Goal: Transaction & Acquisition: Book appointment/travel/reservation

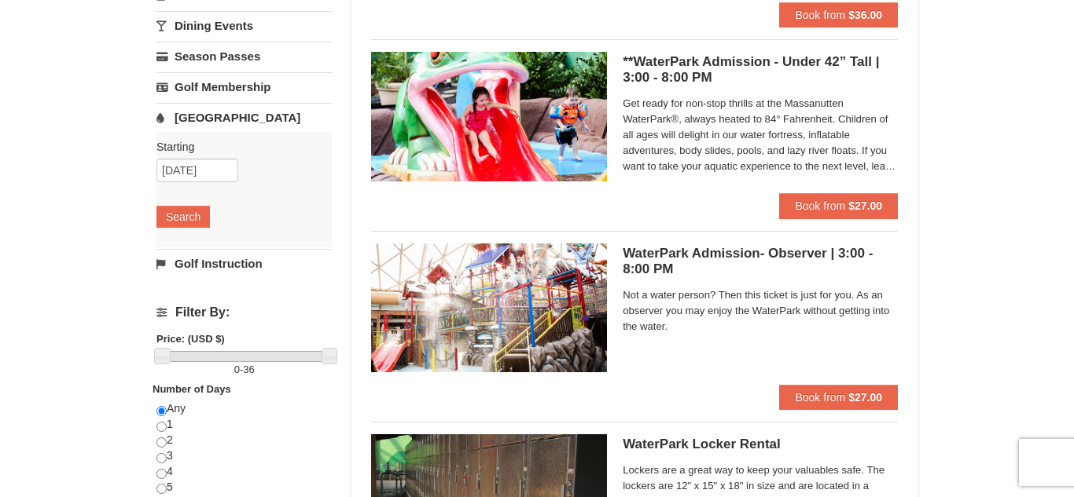
scroll to position [302, 0]
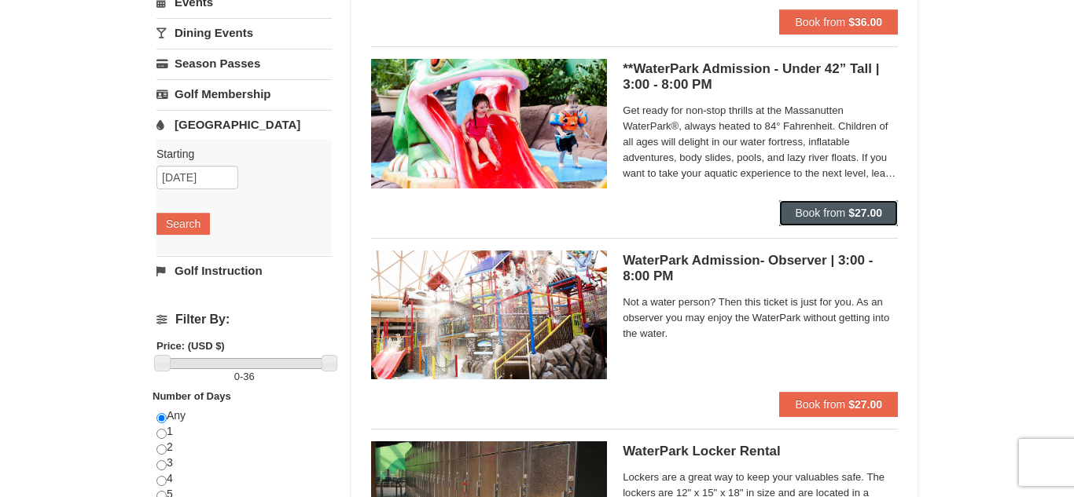
click at [817, 226] on button "Book from $27.00" at bounding box center [838, 212] width 119 height 25
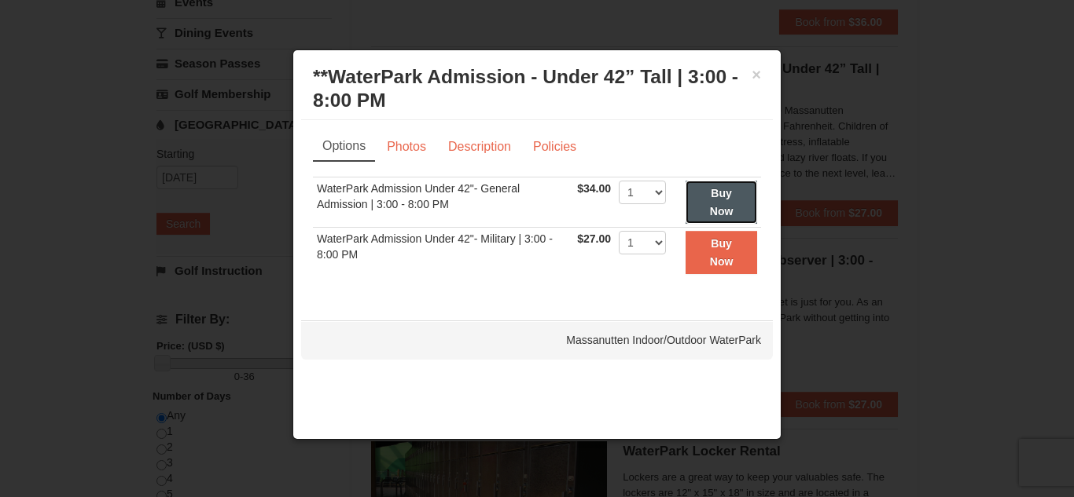
click at [725, 196] on strong "Buy Now" at bounding box center [722, 202] width 24 height 30
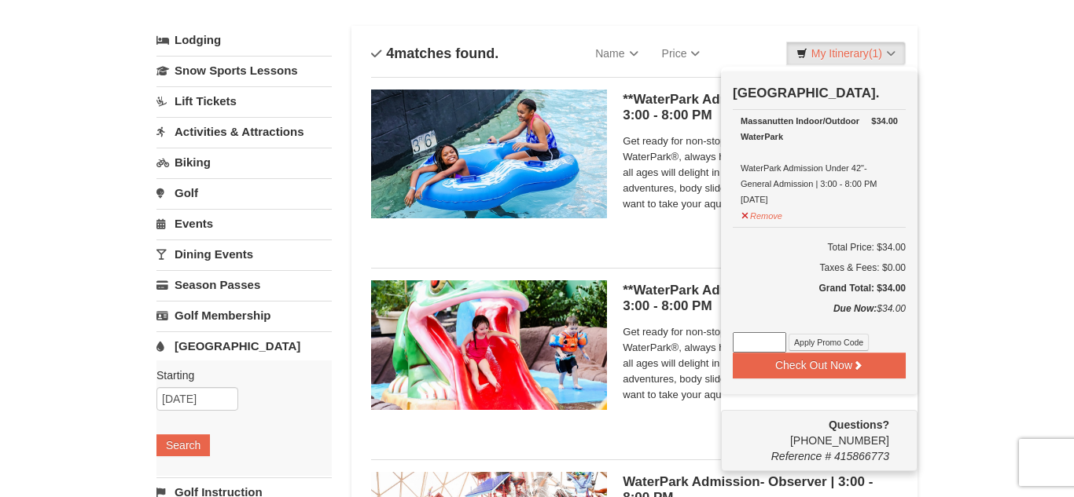
scroll to position [79, 0]
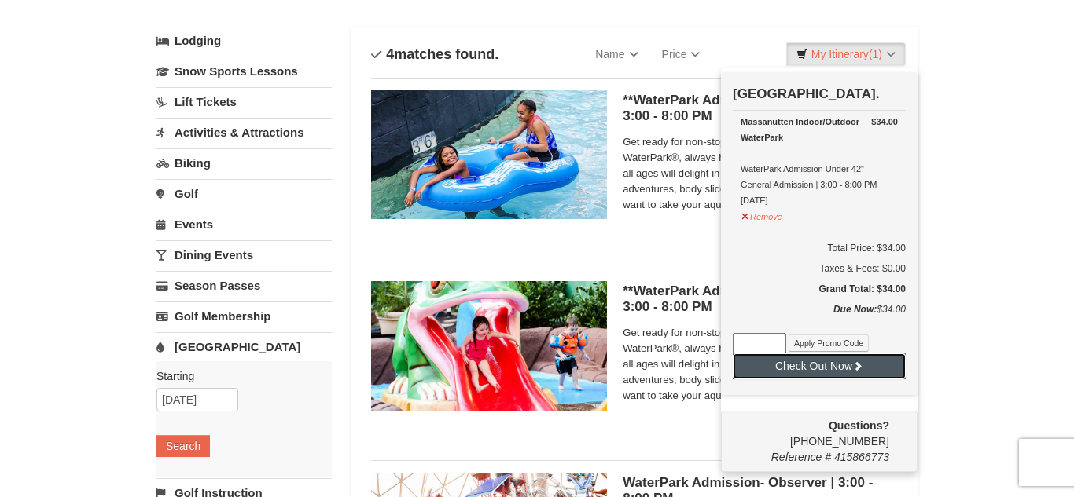
click at [806, 354] on button "Check Out Now" at bounding box center [818, 366] width 173 height 25
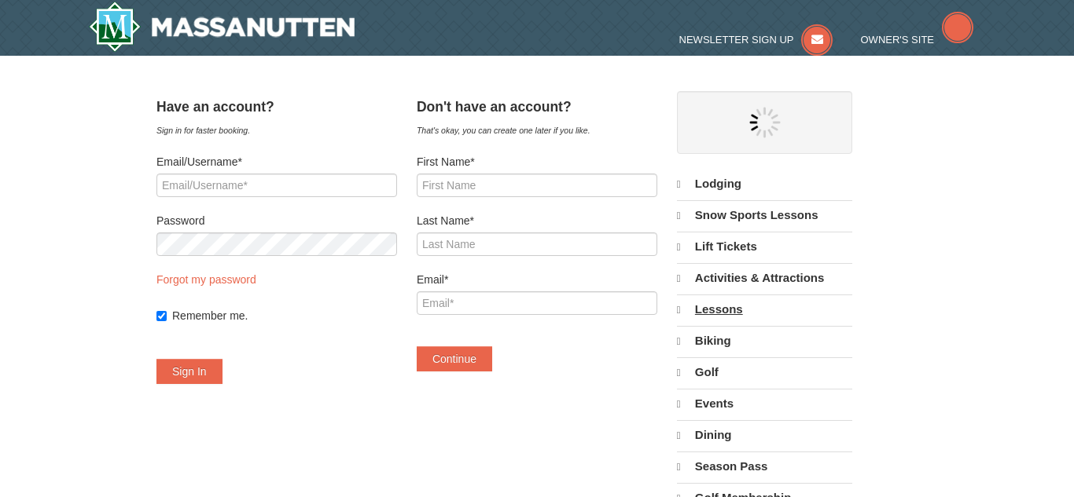
select select "9"
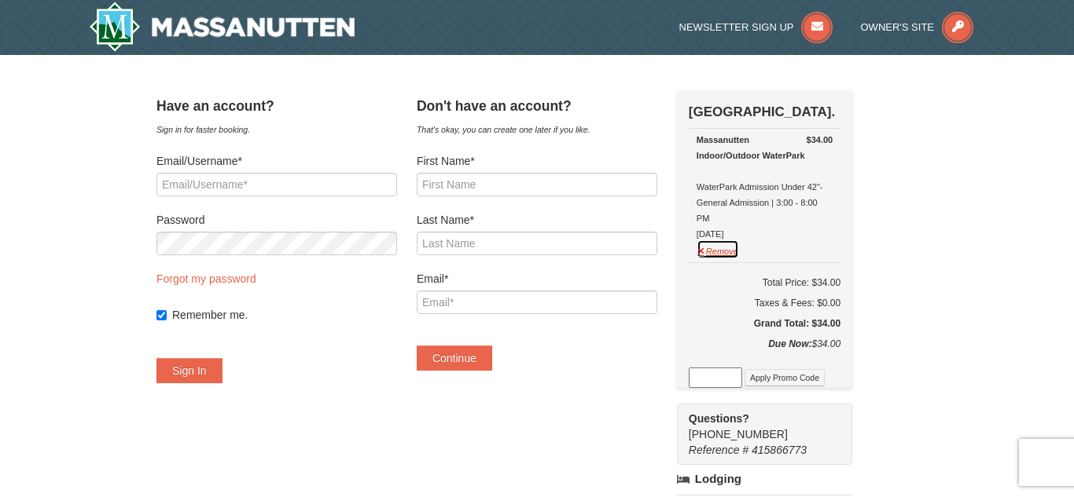
click at [732, 240] on button "Remove" at bounding box center [717, 250] width 42 height 20
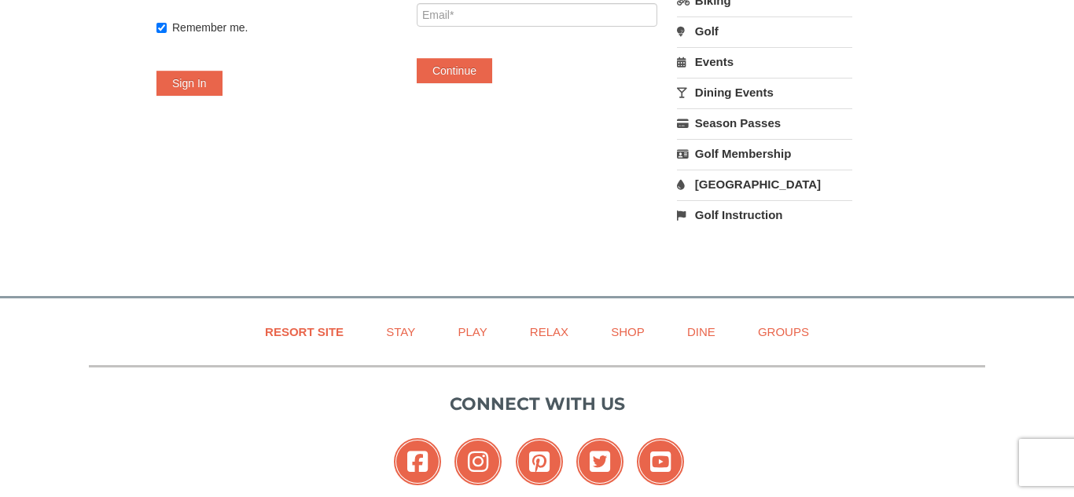
scroll to position [273, 0]
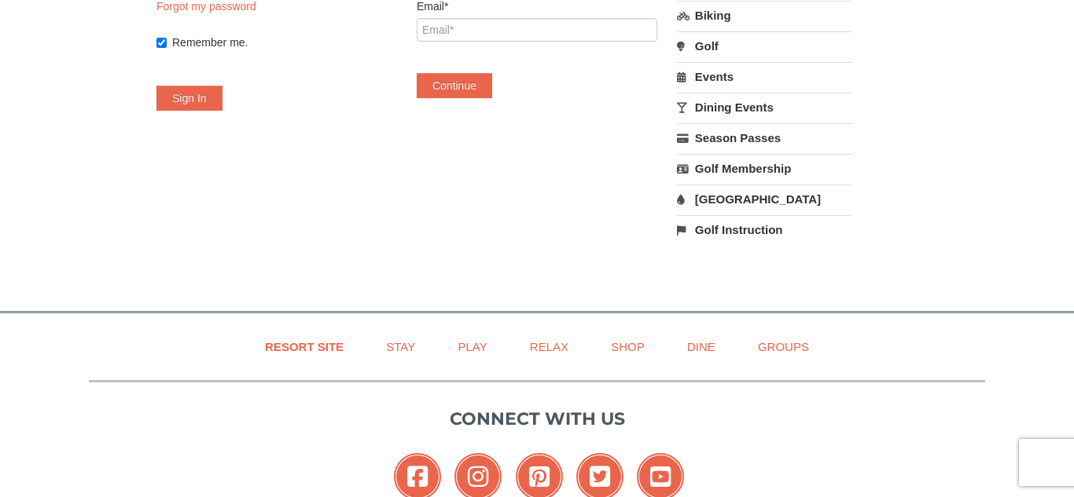
click at [752, 199] on link "[GEOGRAPHIC_DATA]" at bounding box center [764, 199] width 175 height 29
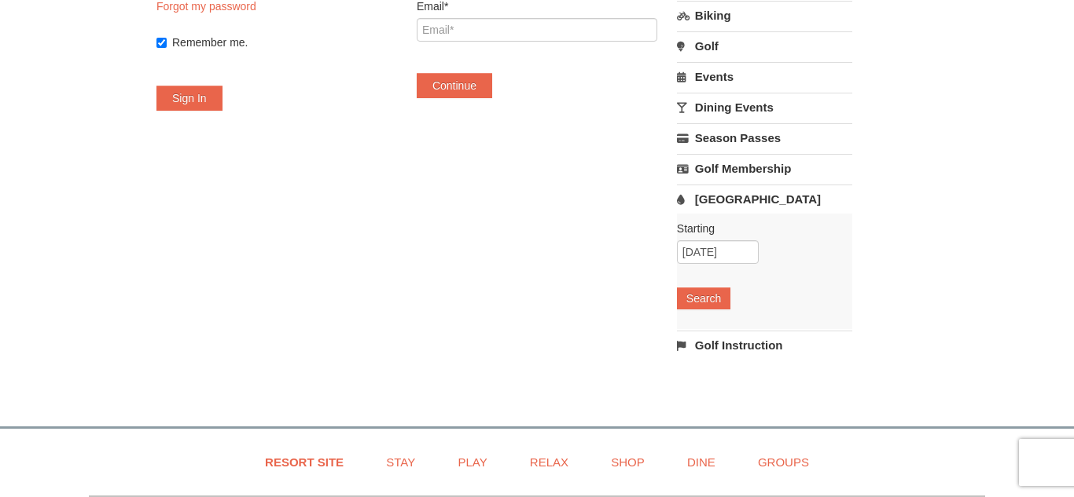
scroll to position [0, 0]
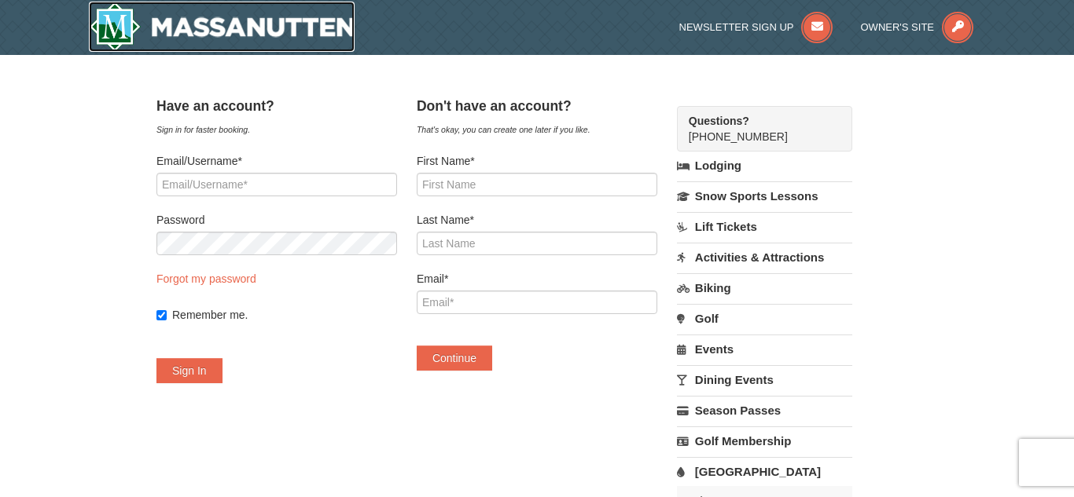
click at [263, 24] on img at bounding box center [222, 27] width 266 height 50
